Goal: Task Accomplishment & Management: Use online tool/utility

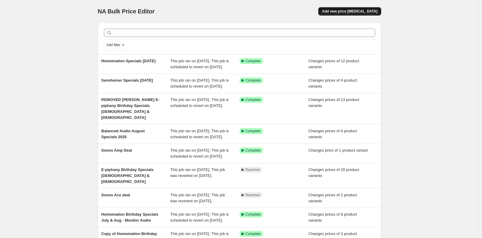
click at [337, 8] on button "Add new price change job" at bounding box center [349, 11] width 63 height 8
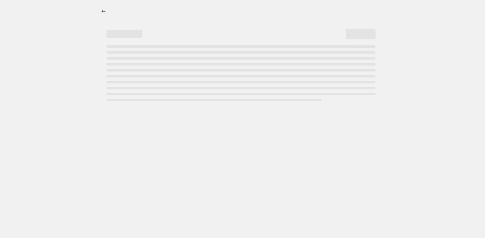
select select "percentage"
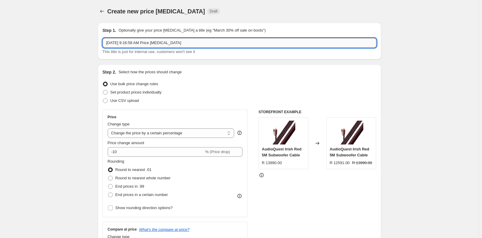
click at [146, 43] on input "Aug 11, 2025, 9:16:58 AM Price change job" at bounding box center [240, 43] width 274 height 10
type input "Sonos Ace 11 Aug - 7 Sept"
click at [129, 96] on label "Set product prices individually" at bounding box center [132, 92] width 59 height 8
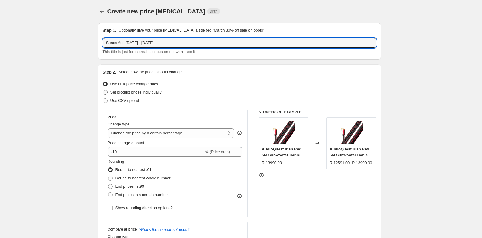
click at [103, 90] on input "Set product prices individually" at bounding box center [103, 90] width 0 height 0
radio input "true"
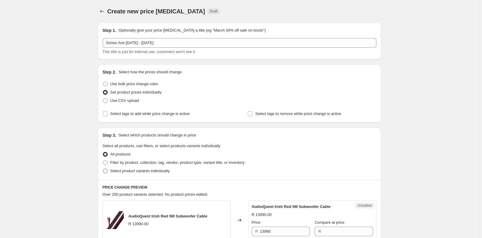
click at [135, 170] on span "Select product variants individually" at bounding box center [139, 171] width 59 height 4
click at [103, 169] on input "Select product variants individually" at bounding box center [103, 169] width 0 height 0
radio input "true"
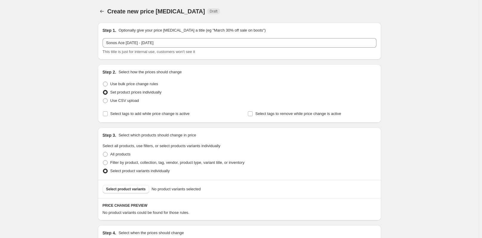
scroll to position [75, 0]
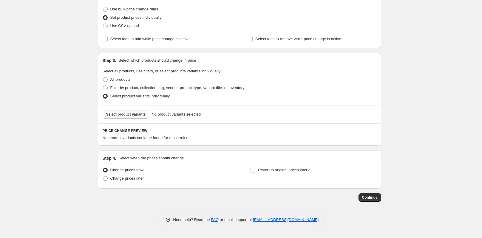
click at [128, 114] on span "Select product variants" at bounding box center [126, 114] width 40 height 5
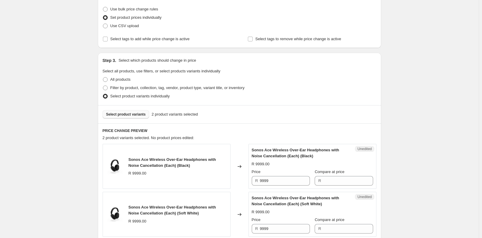
scroll to position [134, 0]
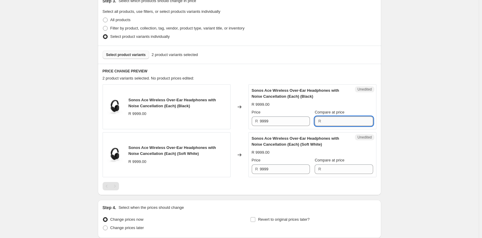
click at [329, 123] on input "Compare at price" at bounding box center [348, 122] width 50 height 10
type input "7499"
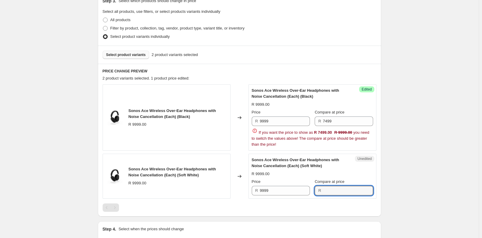
click at [349, 168] on div "Sonos Ace Wireless Over-Ear Headphones with Noise Cancellation (Each) (Soft Whi…" at bounding box center [312, 176] width 121 height 38
click at [328, 120] on input "7499" at bounding box center [348, 122] width 50 height 10
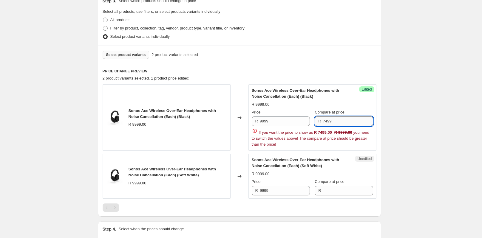
click at [328, 120] on input "7499" at bounding box center [348, 122] width 50 height 10
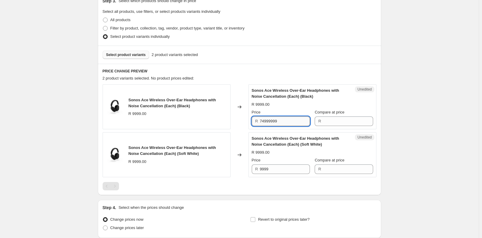
click at [271, 120] on input "74999999" at bounding box center [285, 122] width 50 height 10
drag, startPoint x: 269, startPoint y: 122, endPoint x: 283, endPoint y: 122, distance: 14.3
click at [283, 122] on input "74999999" at bounding box center [285, 122] width 50 height 10
type input "7499"
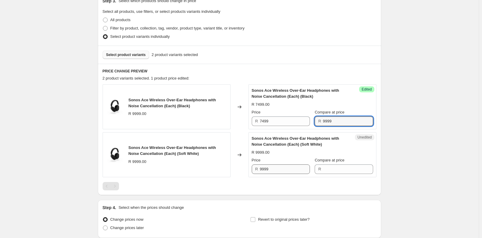
type input "9999"
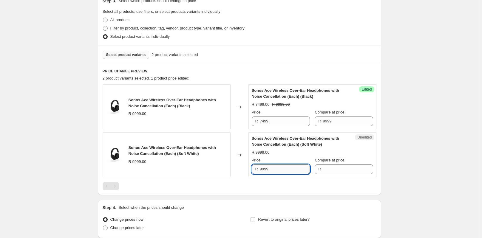
click at [274, 170] on input "9999" at bounding box center [285, 170] width 50 height 10
click at [274, 169] on input "9999" at bounding box center [285, 170] width 50 height 10
type input "9999"
click at [287, 169] on input "9999" at bounding box center [285, 170] width 50 height 10
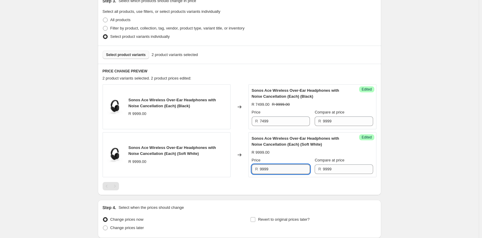
click at [287, 169] on input "9999" at bounding box center [285, 170] width 50 height 10
type input "7499"
click at [225, 186] on div at bounding box center [240, 186] width 274 height 8
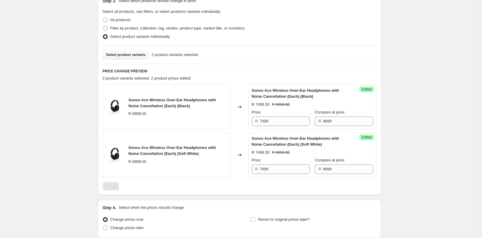
scroll to position [184, 0]
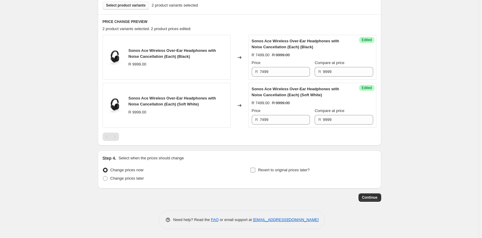
click at [259, 171] on label "Revert to original prices later?" at bounding box center [279, 170] width 59 height 8
click at [255, 171] on input "Revert to original prices later?" at bounding box center [252, 170] width 5 height 5
checkbox input "true"
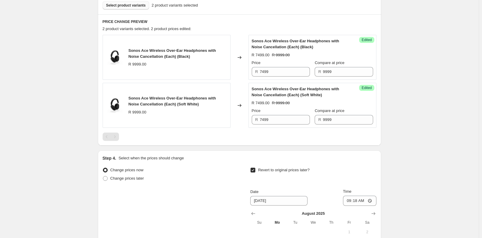
scroll to position [244, 0]
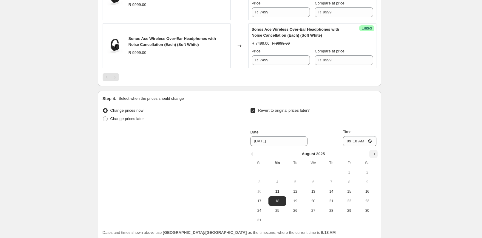
click at [375, 153] on icon "Show next month, September 2025" at bounding box center [373, 154] width 4 height 3
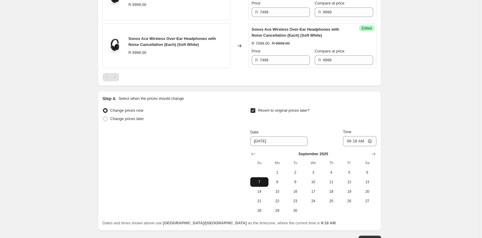
click at [261, 182] on span "7" at bounding box center [258, 182] width 13 height 5
type input "9/7/2025"
click at [354, 142] on input "09:18" at bounding box center [359, 141] width 33 height 10
type input "23:59"
click at [208, 154] on div "Change prices now Change prices later Revert to original prices later? Date 9/7…" at bounding box center [240, 160] width 274 height 109
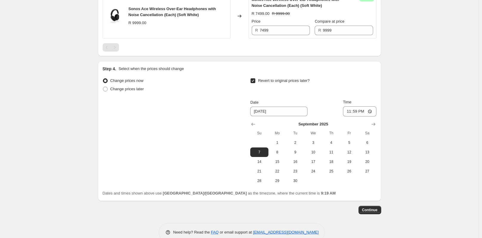
scroll to position [286, 0]
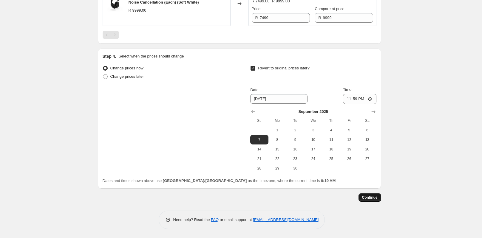
click at [371, 198] on span "Continue" at bounding box center [370, 197] width 16 height 5
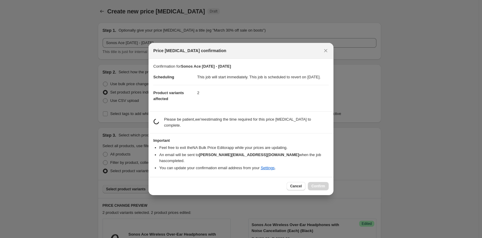
scroll to position [0, 0]
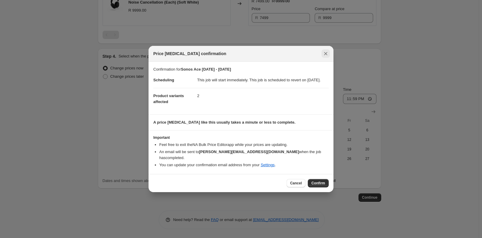
click at [328, 53] on button "Close" at bounding box center [325, 53] width 8 height 8
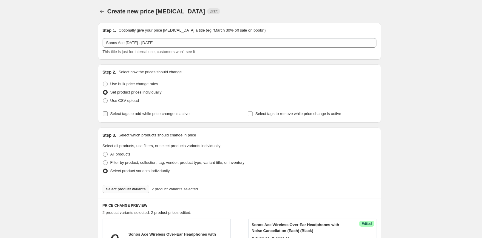
click at [128, 113] on span "Select tags to add while price change is active" at bounding box center [149, 113] width 79 height 4
click at [108, 113] on input "Select tags to add while price change is active" at bounding box center [105, 113] width 5 height 5
checkbox input "true"
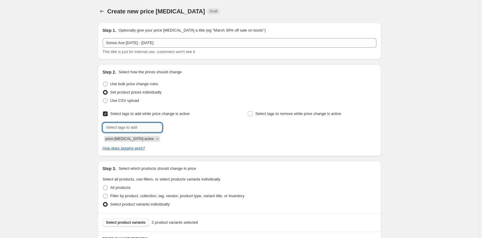
click at [132, 129] on input "text" at bounding box center [133, 128] width 60 height 10
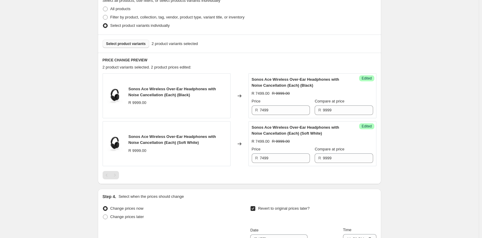
scroll to position [319, 0]
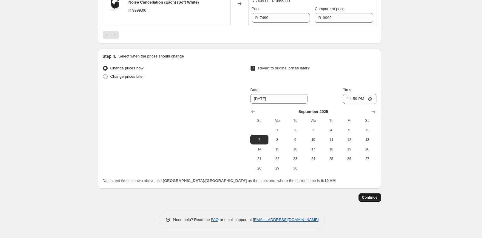
type input "HM SP"
click at [375, 200] on button "Continue" at bounding box center [369, 197] width 23 height 8
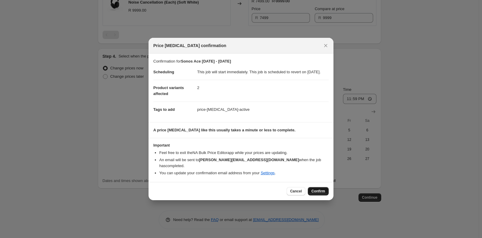
click at [315, 190] on span "Confirm" at bounding box center [318, 191] width 14 height 5
